Goal: Find specific page/section: Find specific page/section

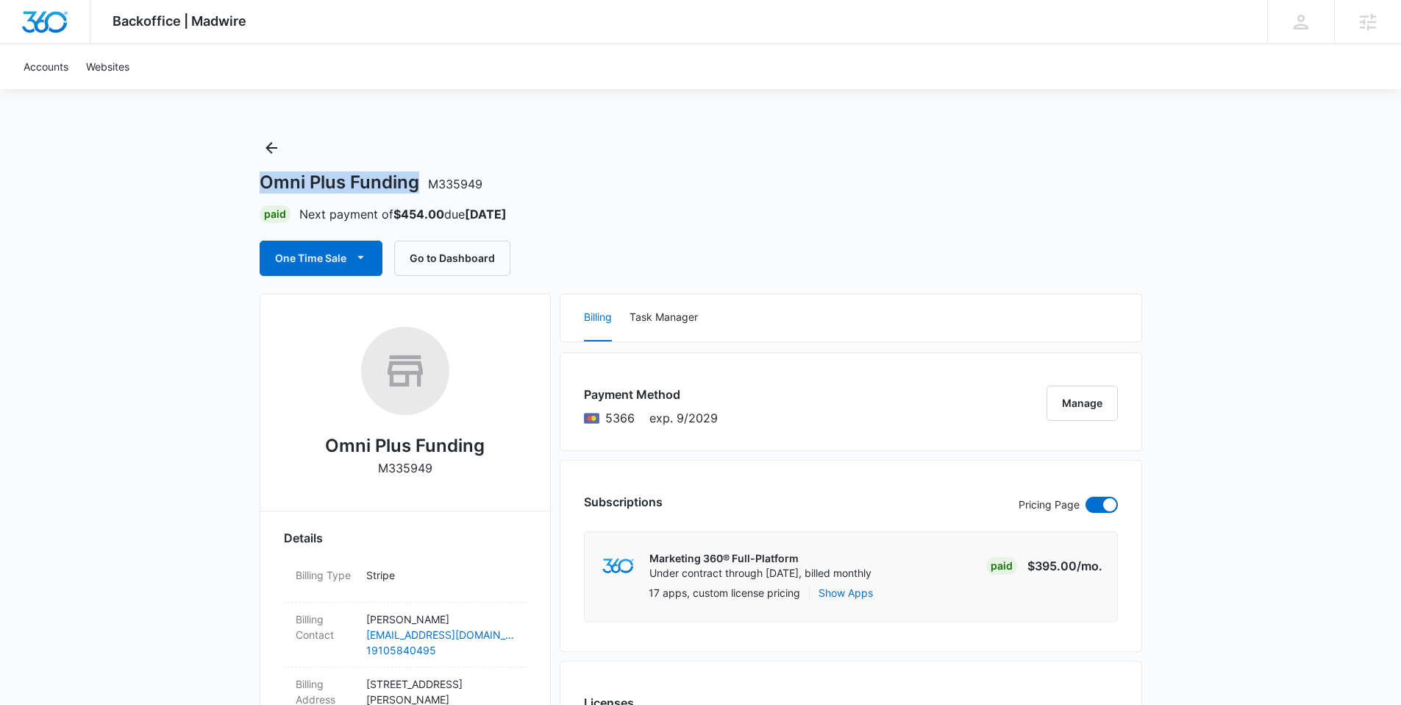
drag, startPoint x: 239, startPoint y: 185, endPoint x: 417, endPoint y: 184, distance: 178.0
copy h1 "Omni Plus Funding"
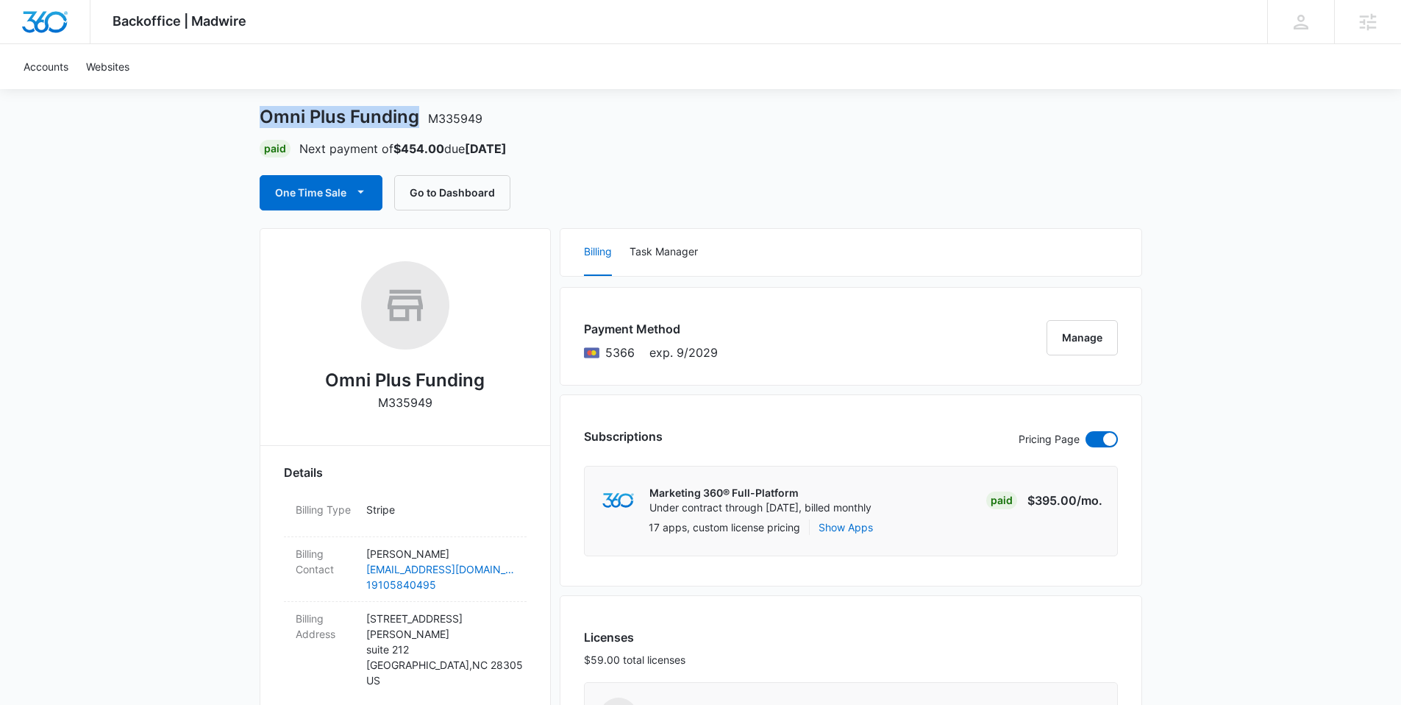
scroll to position [239, 0]
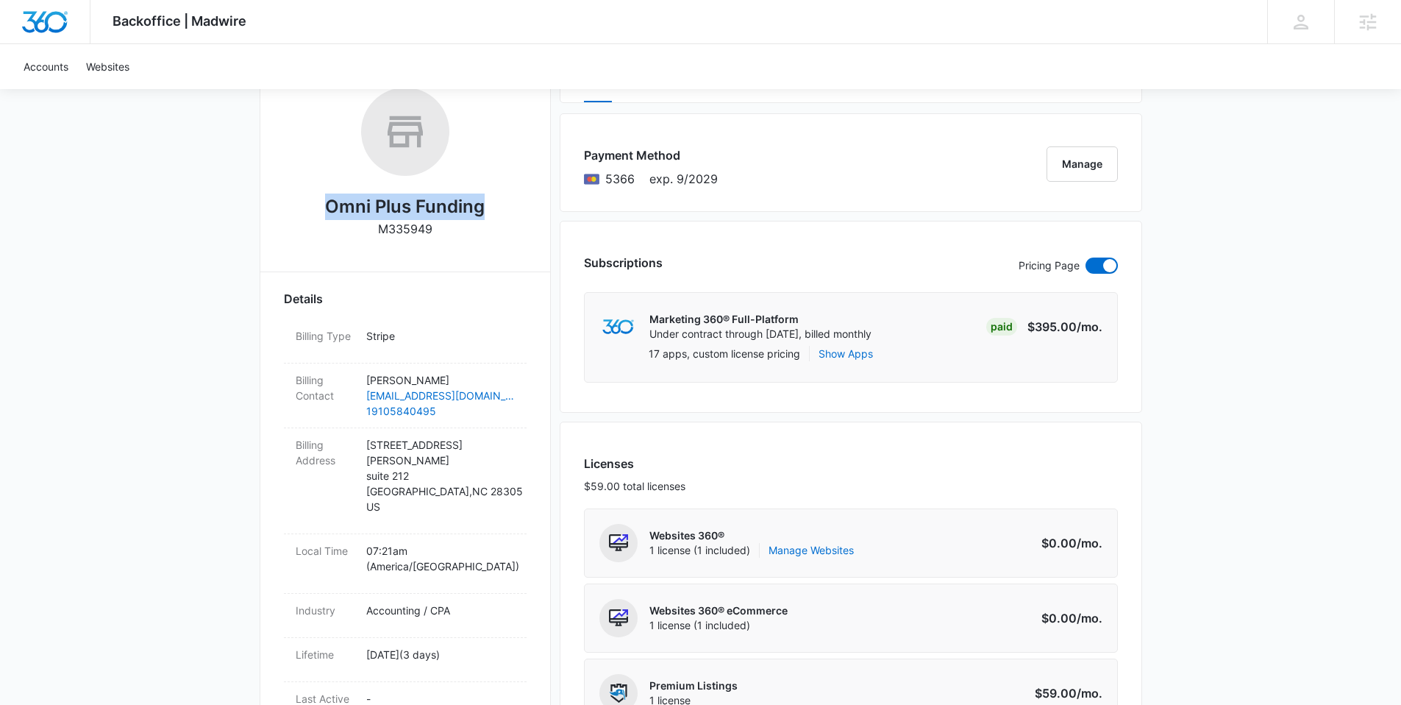
drag, startPoint x: 317, startPoint y: 205, endPoint x: 491, endPoint y: 213, distance: 173.8
click at [491, 213] on div "Omni Plus Funding M335949" at bounding box center [405, 168] width 243 height 160
copy h2 "Omni Plus Funding"
drag, startPoint x: 360, startPoint y: 477, endPoint x: 446, endPoint y: 477, distance: 86.8
click at [446, 477] on div "Billing Address 2504 Reaford Rd suite 212 Fayetteville , NC 28305 US" at bounding box center [405, 481] width 243 height 106
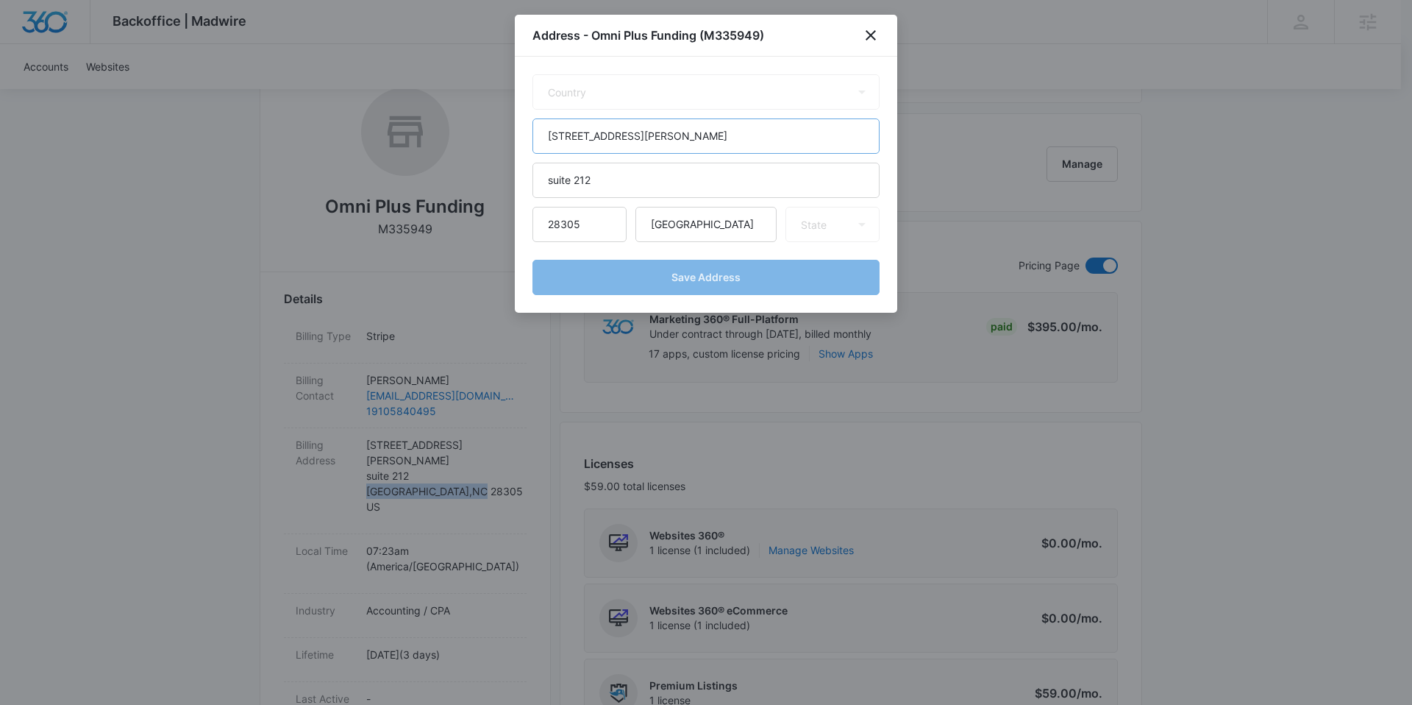
select select "US"
select select "NC"
click at [870, 35] on icon "close" at bounding box center [871, 35] width 10 height 10
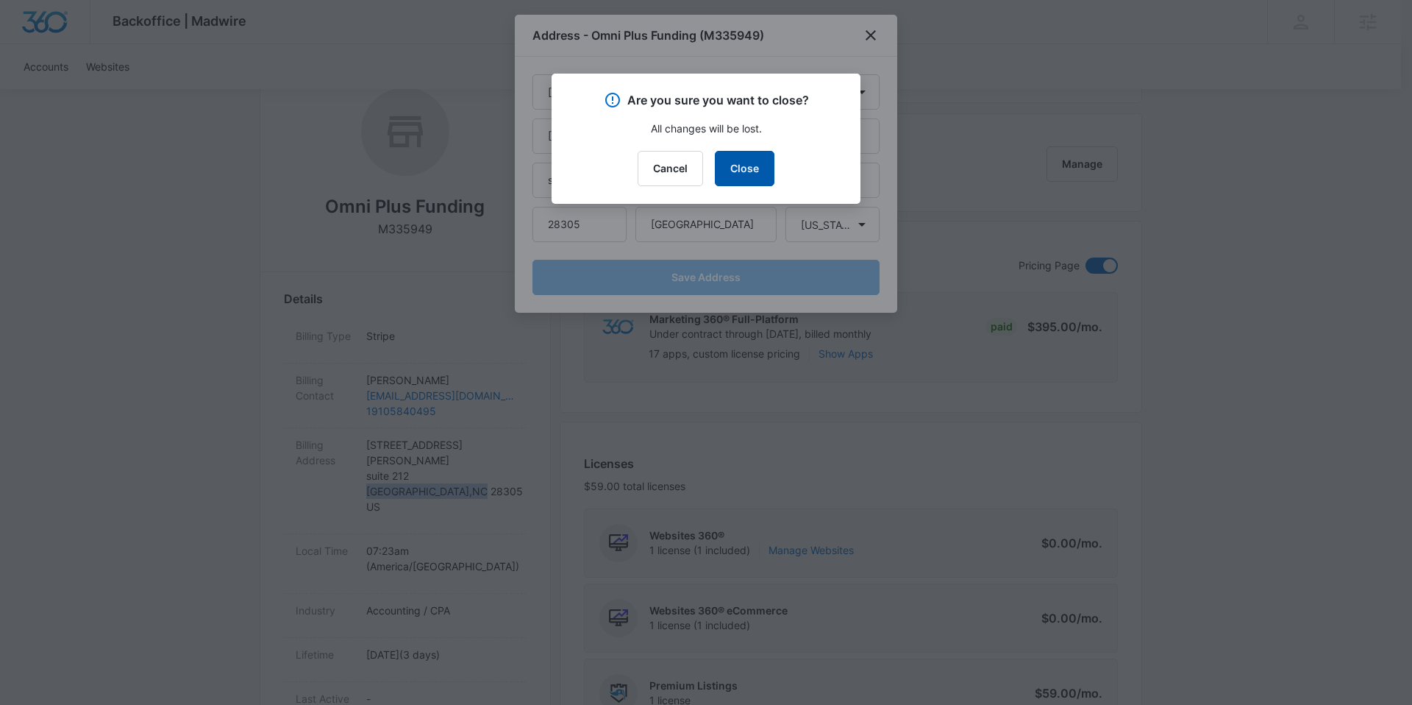
click at [763, 161] on button "Close" at bounding box center [745, 168] width 60 height 35
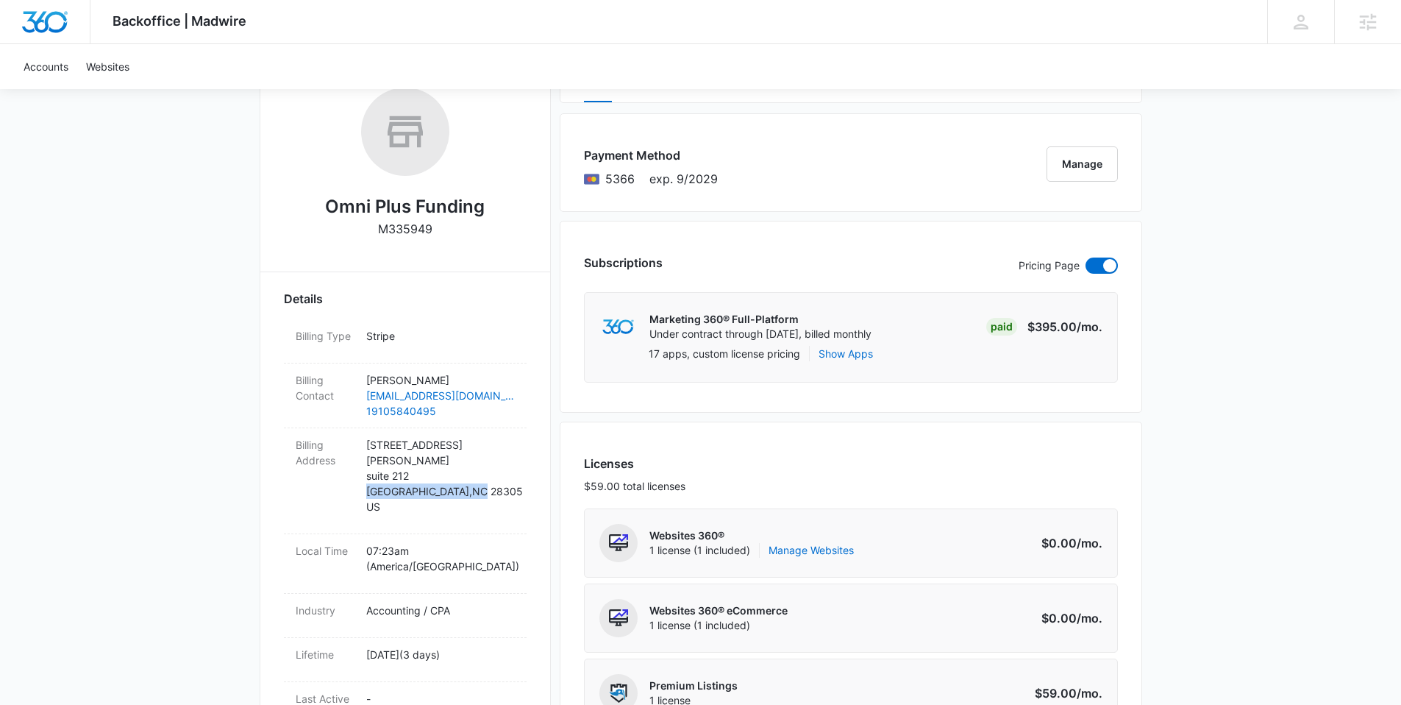
copy p "Fayetteville , NC"
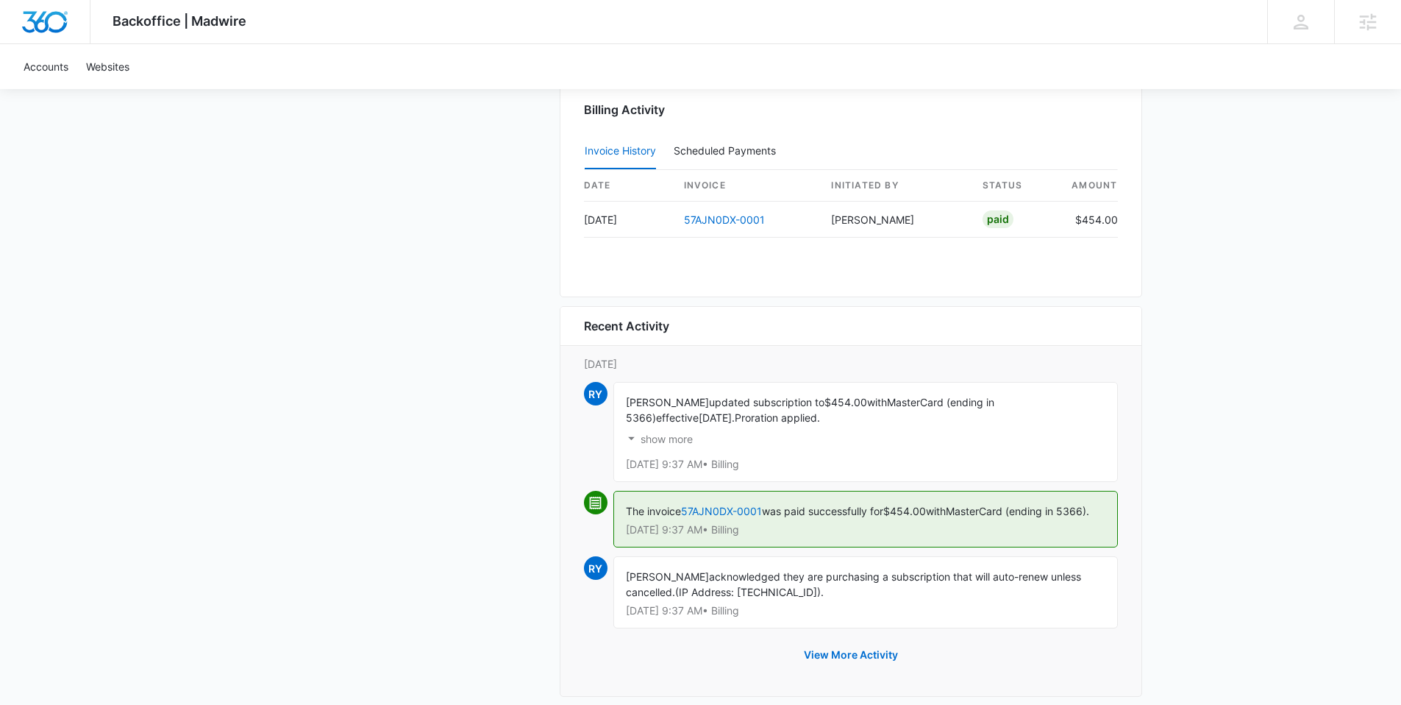
scroll to position [1584, 0]
